Goal: Task Accomplishment & Management: Manage account settings

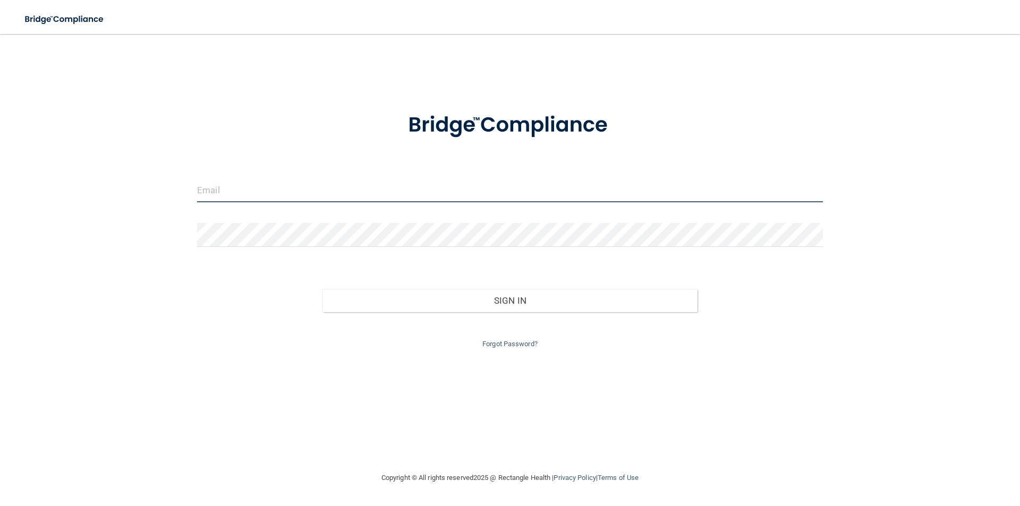
click at [282, 182] on input "email" at bounding box center [510, 190] width 626 height 24
type input "[PERSON_NAME][EMAIL_ADDRESS][DOMAIN_NAME]"
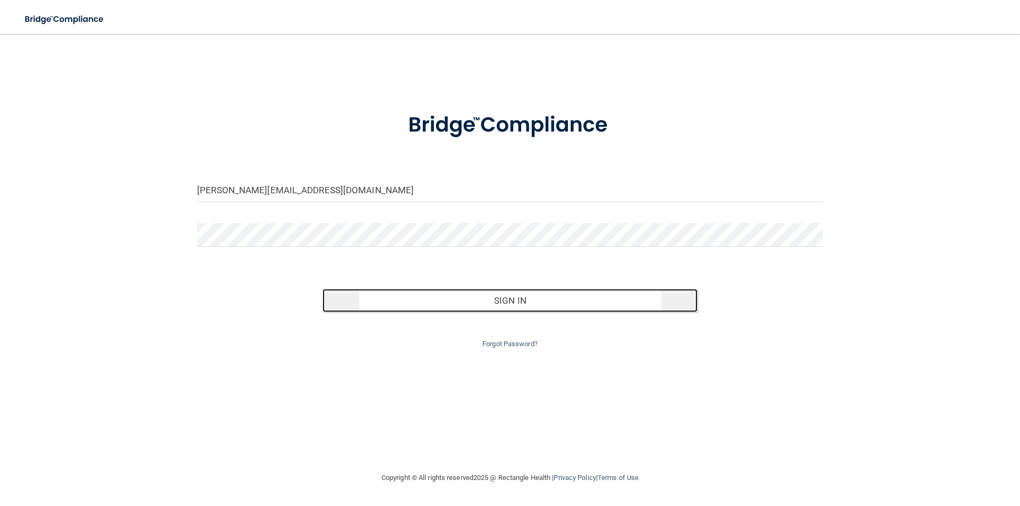
click at [509, 301] on button "Sign In" at bounding box center [510, 300] width 376 height 23
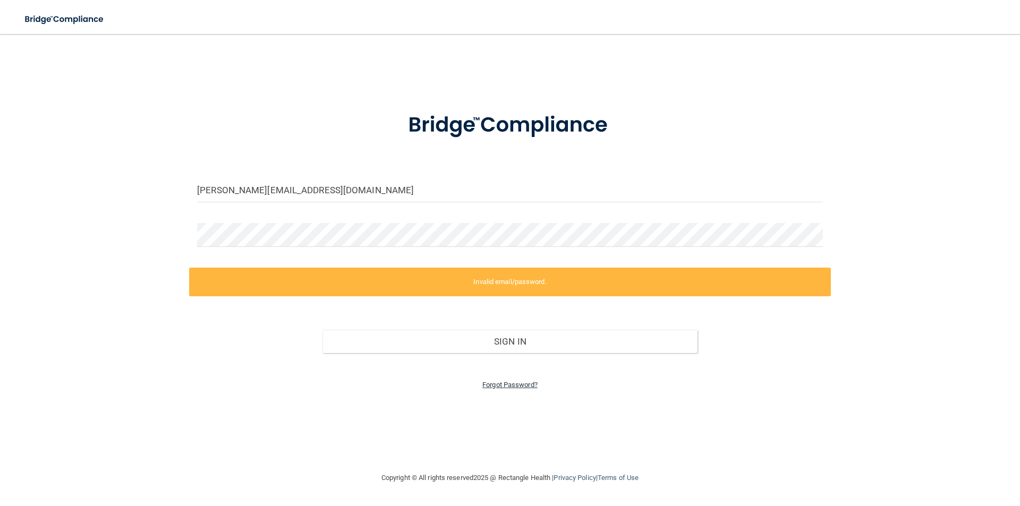
click at [516, 387] on link "Forgot Password?" at bounding box center [509, 385] width 55 height 8
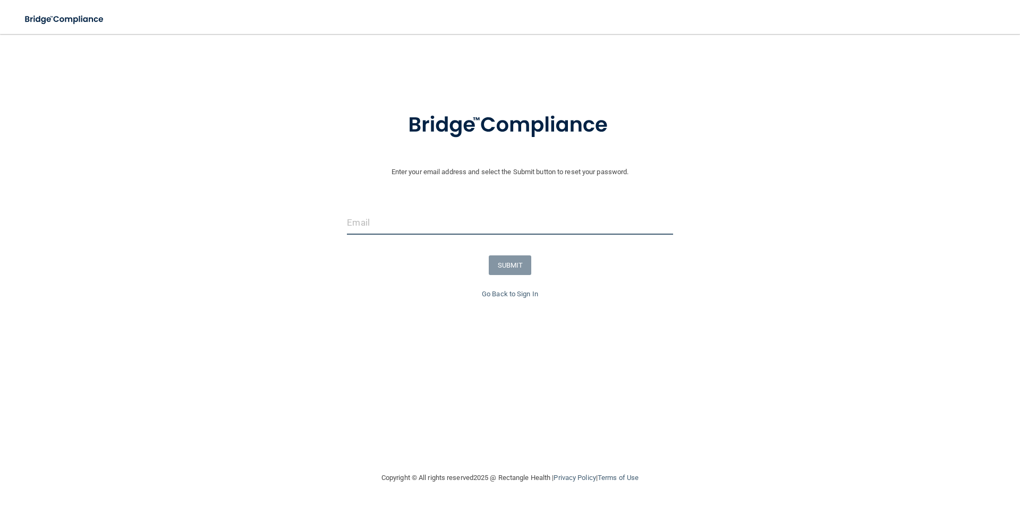
click at [442, 222] on input "email" at bounding box center [510, 223] width 326 height 24
type input "[PERSON_NAME][EMAIL_ADDRESS][DOMAIN_NAME]"
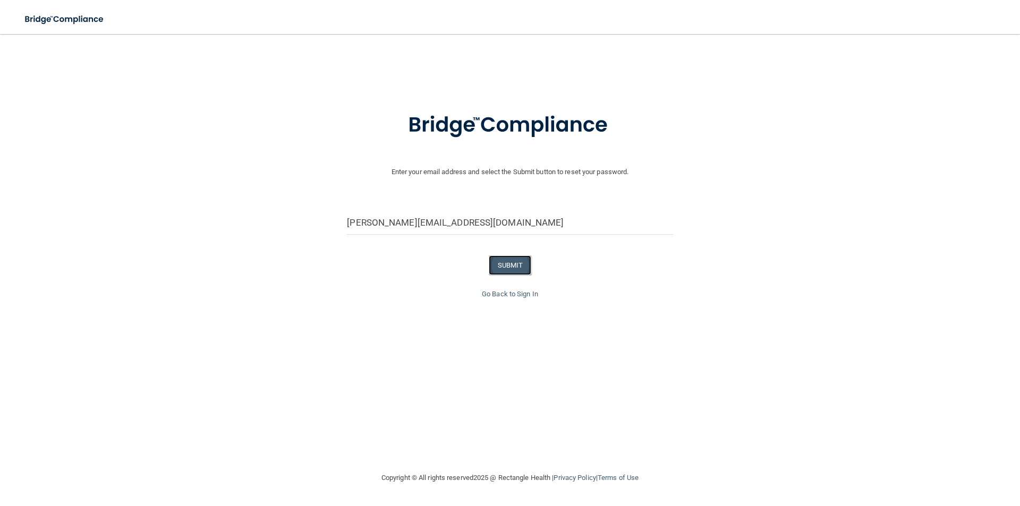
click at [497, 262] on button "SUBMIT" at bounding box center [510, 266] width 43 height 20
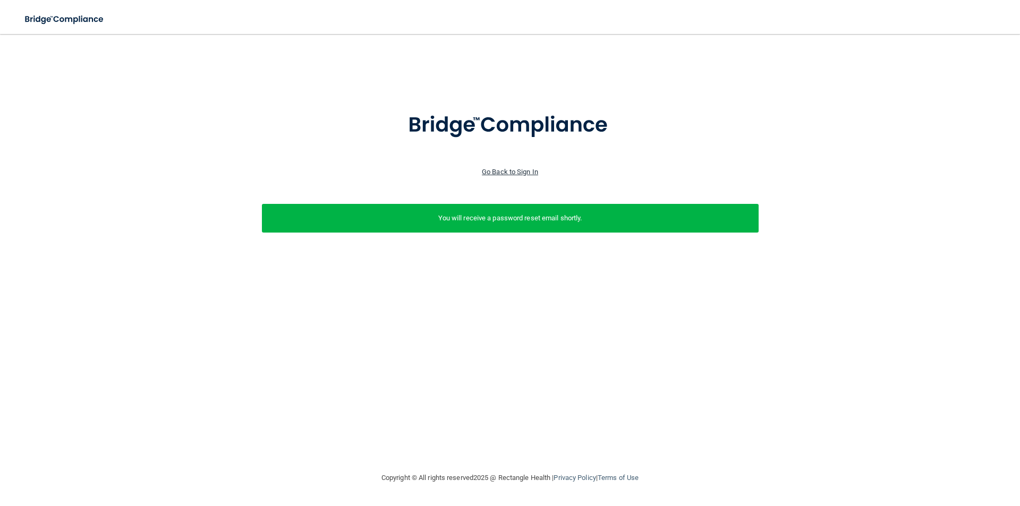
click at [488, 168] on link "Go Back to Sign In" at bounding box center [510, 172] width 56 height 8
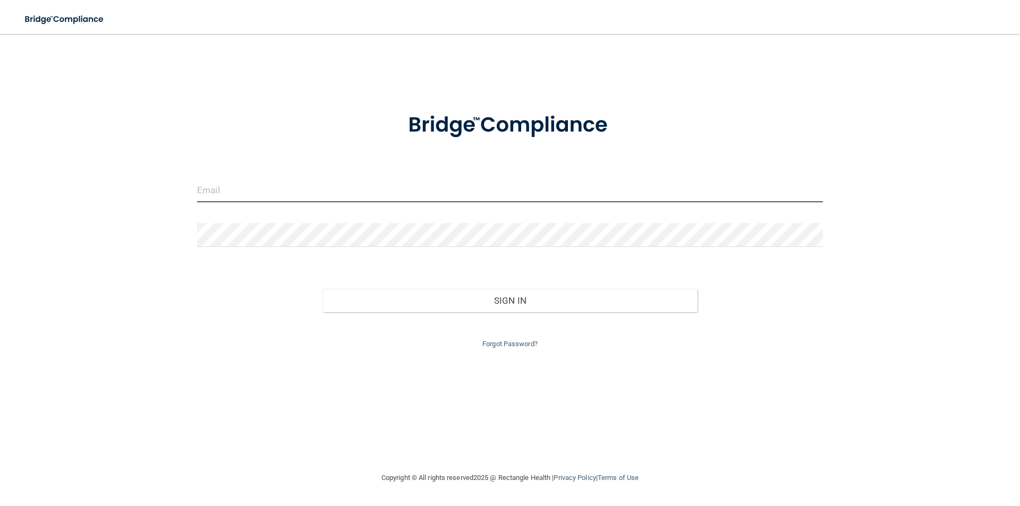
click at [287, 187] on input "email" at bounding box center [510, 190] width 626 height 24
type input "[PERSON_NAME][EMAIL_ADDRESS][DOMAIN_NAME]"
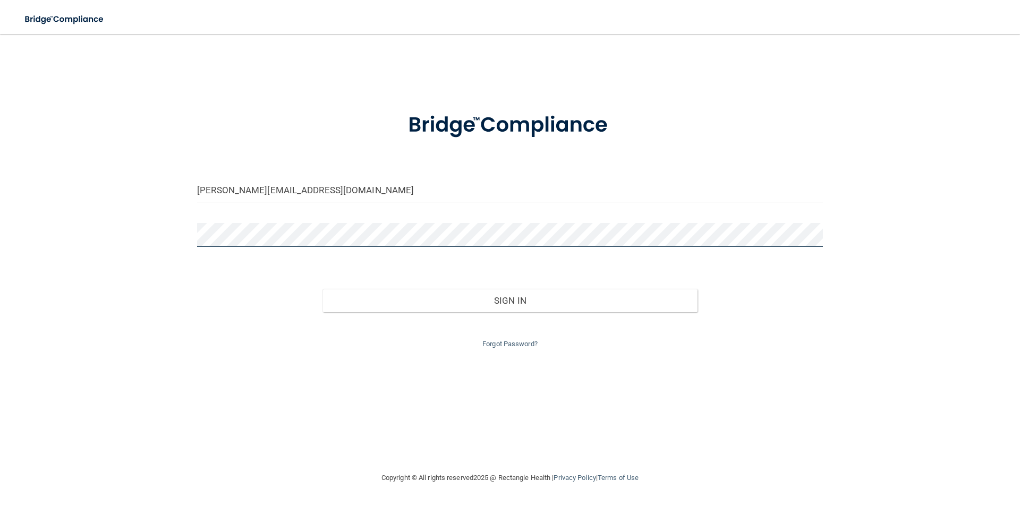
click at [322, 289] on button "Sign In" at bounding box center [510, 300] width 376 height 23
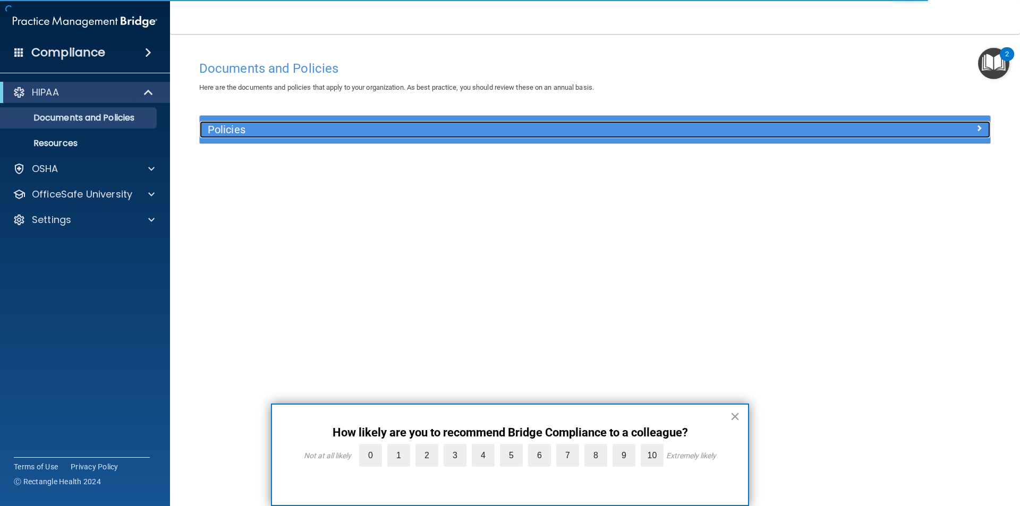
click at [261, 133] on h5 "Policies" at bounding box center [496, 130] width 577 height 12
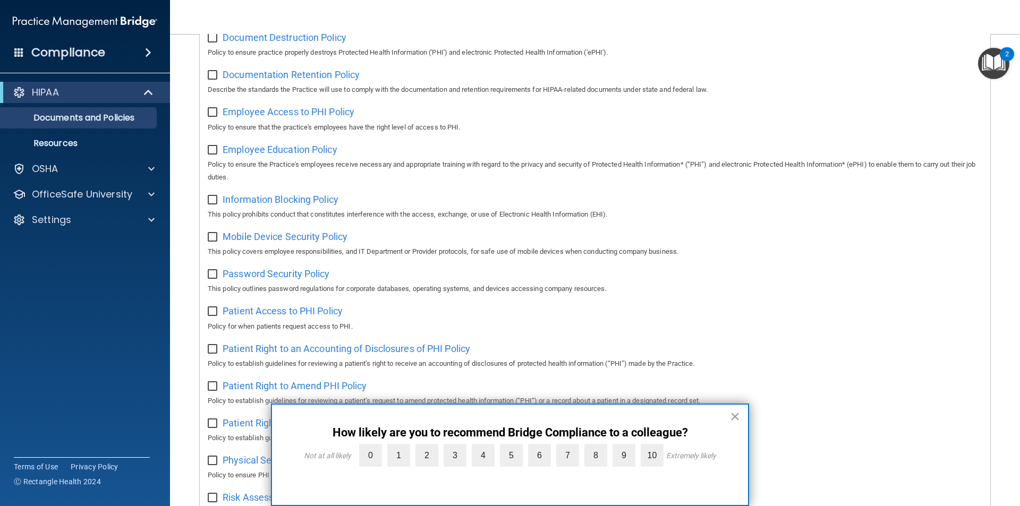
scroll to position [319, 0]
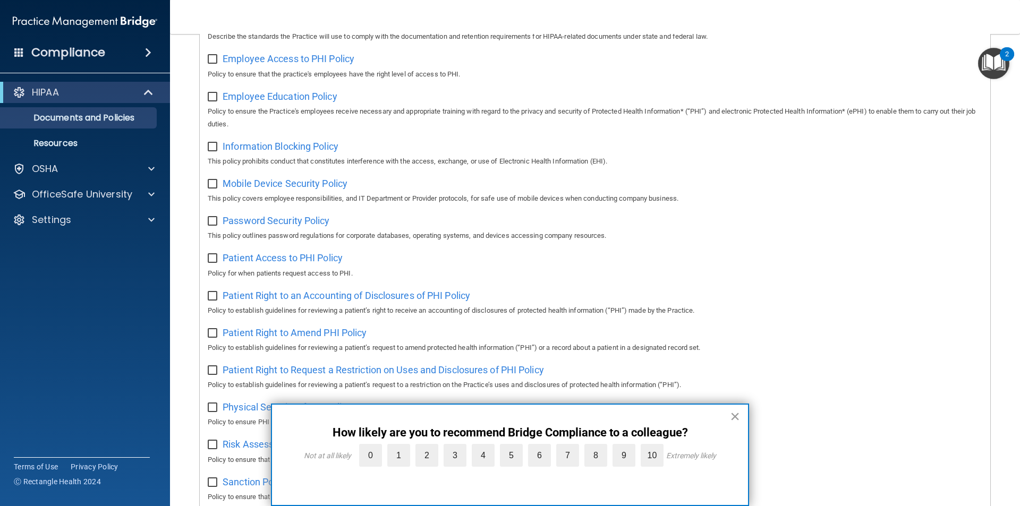
click at [734, 414] on button "×" at bounding box center [735, 416] width 10 height 17
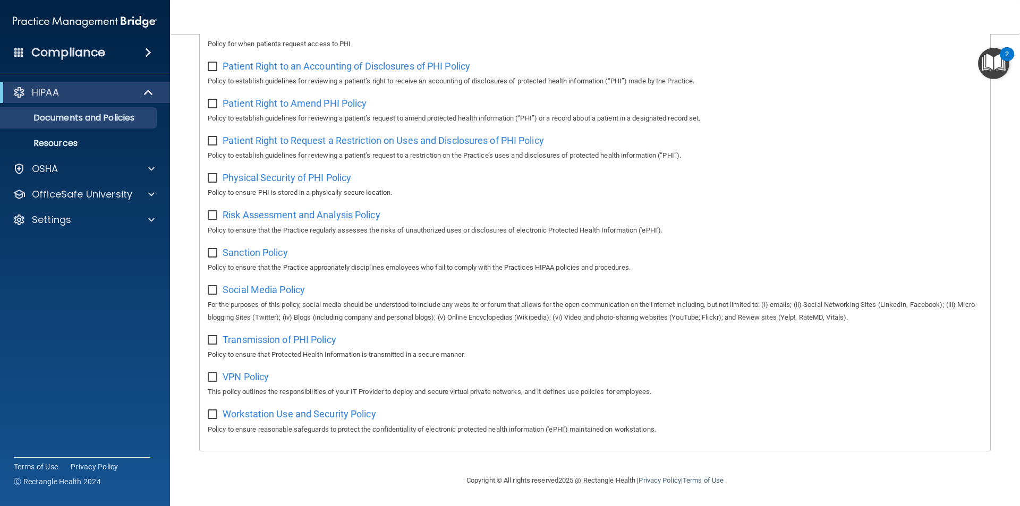
scroll to position [400, 0]
